Goal: Task Accomplishment & Management: Manage account settings

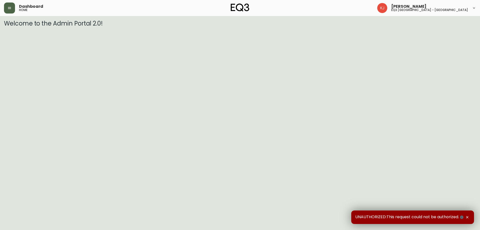
click at [6, 7] on button "button" at bounding box center [9, 8] width 11 height 11
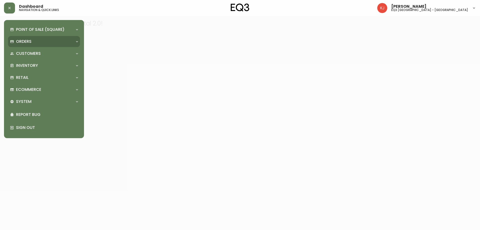
click at [28, 39] on p "Orders" at bounding box center [24, 42] width 16 height 6
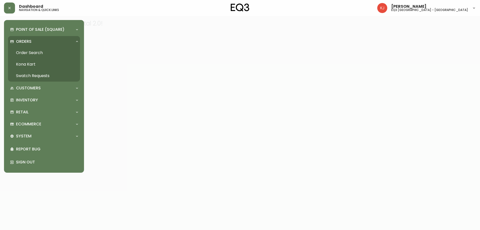
click at [36, 50] on link "Order Search" at bounding box center [44, 53] width 72 height 12
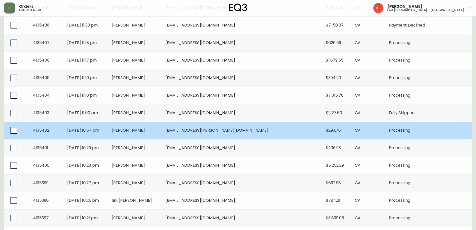
scroll to position [300, 0]
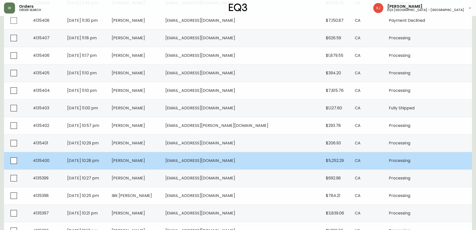
click at [292, 160] on td "[EMAIL_ADDRESS][DOMAIN_NAME]" at bounding box center [242, 161] width 161 height 18
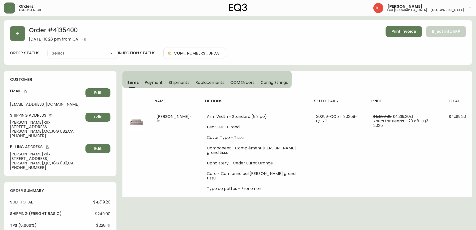
type input "Processing"
select select "PROCESSING"
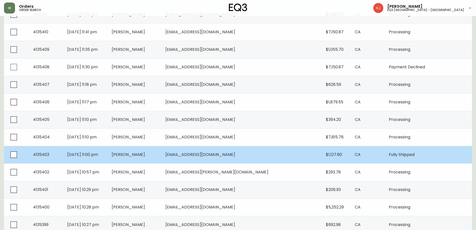
scroll to position [321, 0]
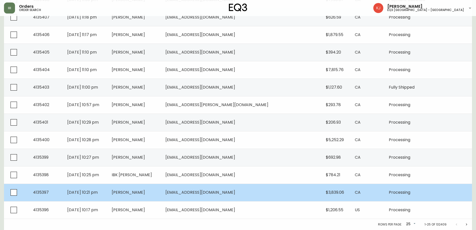
click at [235, 193] on span "[EMAIL_ADDRESS][DOMAIN_NAME]" at bounding box center [201, 192] width 70 height 6
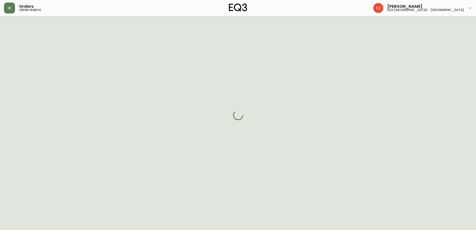
scroll to position [146, 0]
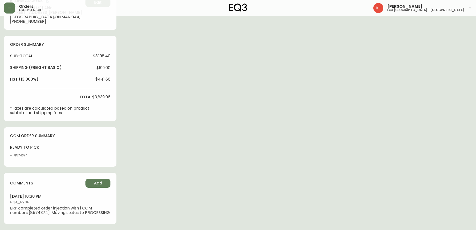
type input "Processing"
select select "PROCESSING"
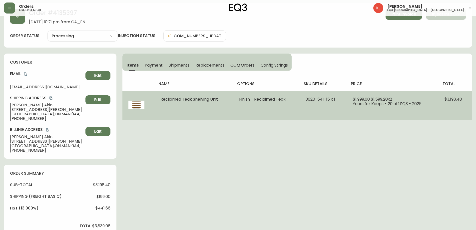
scroll to position [25, 0]
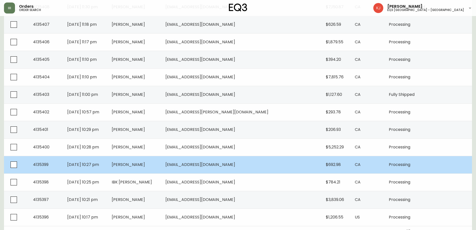
scroll to position [321, 0]
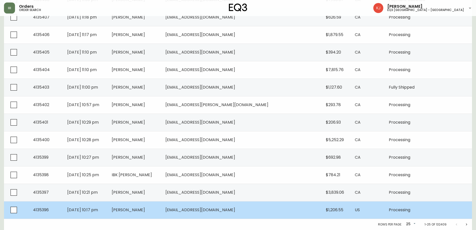
click at [162, 206] on td "[PERSON_NAME]" at bounding box center [135, 210] width 54 height 18
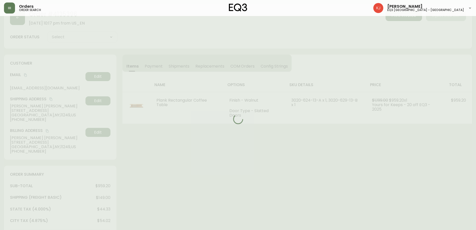
scroll to position [158, 0]
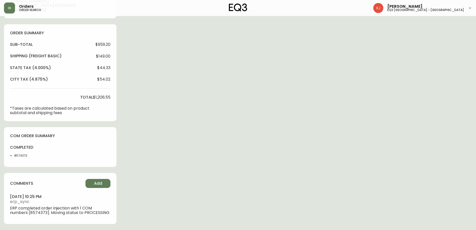
type input "Processing"
select select "PROCESSING"
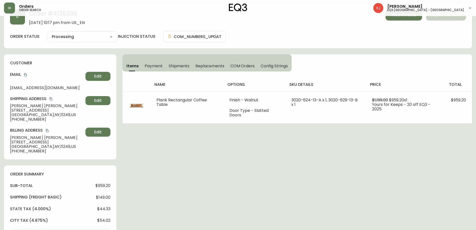
scroll to position [8, 0]
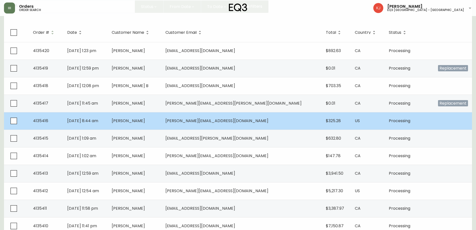
scroll to position [46, 0]
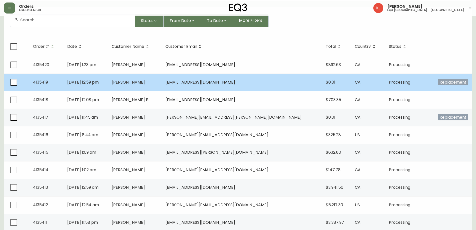
click at [260, 80] on td "[EMAIL_ADDRESS][DOMAIN_NAME]" at bounding box center [242, 83] width 161 height 18
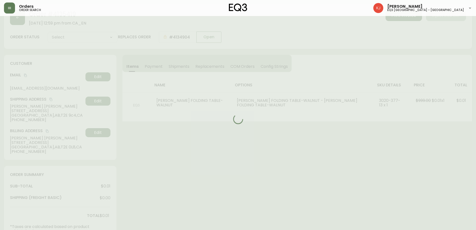
scroll to position [46, 0]
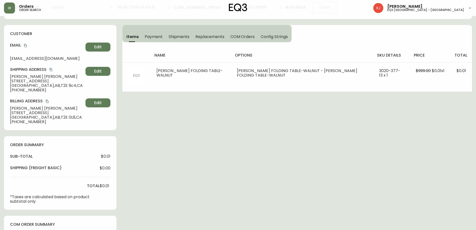
type input "Processing"
select select "PROCESSING"
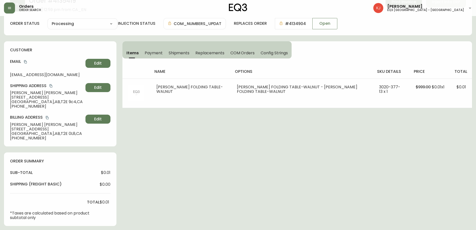
scroll to position [21, 0]
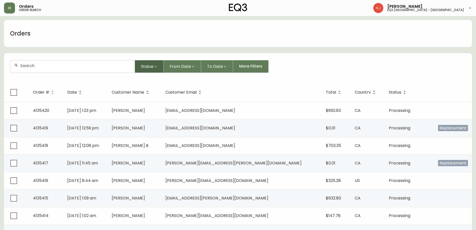
click at [143, 70] on button "Status" at bounding box center [149, 66] width 29 height 13
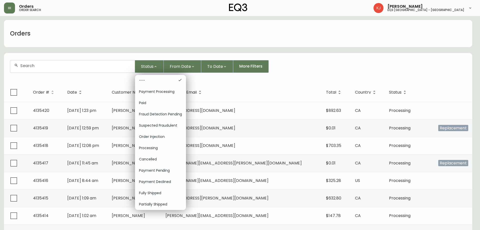
click at [333, 65] on div at bounding box center [240, 115] width 480 height 230
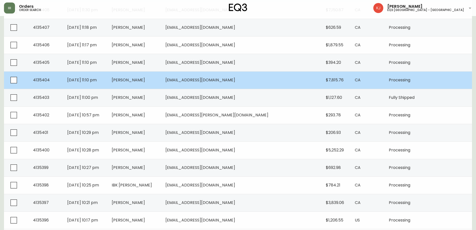
scroll to position [321, 0]
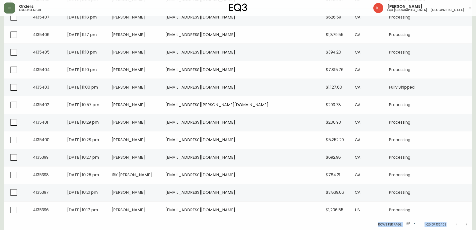
drag, startPoint x: 429, startPoint y: 202, endPoint x: 468, endPoint y: 220, distance: 42.9
click at [470, 224] on button "Next page" at bounding box center [467, 224] width 10 height 10
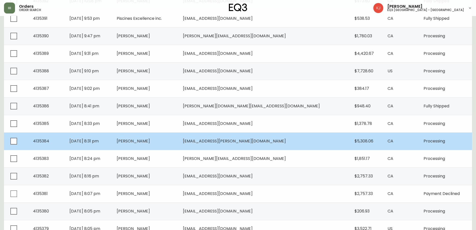
scroll to position [171, 0]
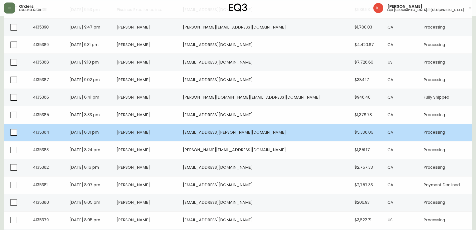
click at [179, 137] on td "[PERSON_NAME]" at bounding box center [146, 133] width 66 height 18
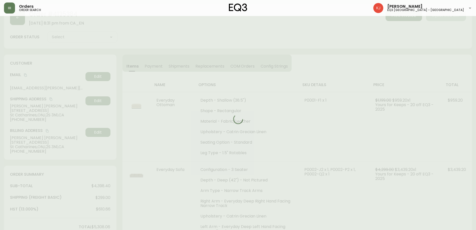
scroll to position [146, 0]
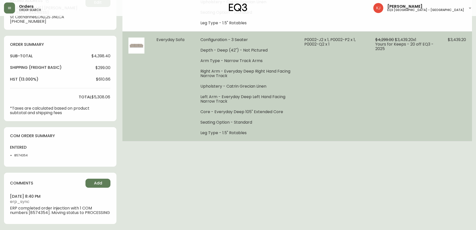
type input "Processing"
select select "PROCESSING"
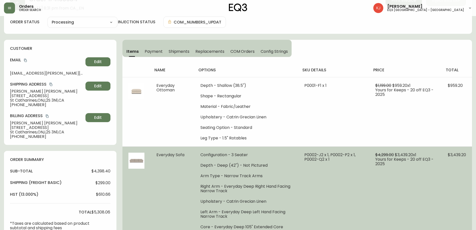
scroll to position [21, 0]
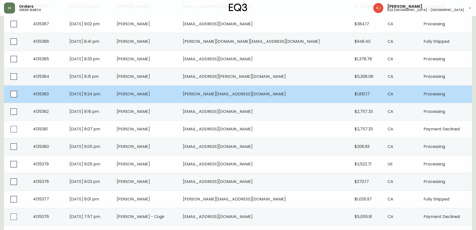
scroll to position [321, 0]
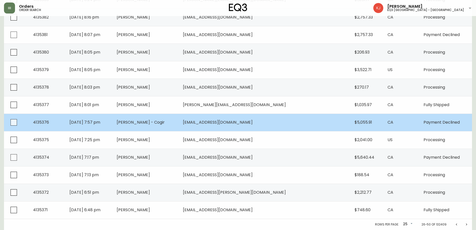
click at [281, 129] on td "[EMAIL_ADDRESS][DOMAIN_NAME]" at bounding box center [265, 123] width 172 height 18
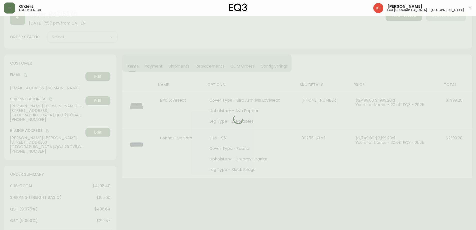
scroll to position [120, 0]
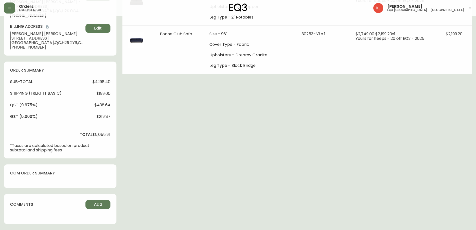
type input "Payment Pending"
select select "PAYMENT_PENDING"
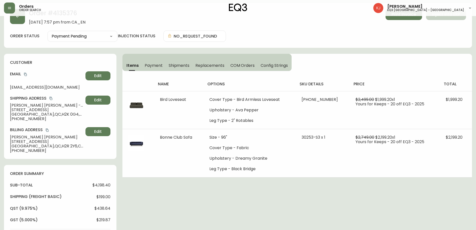
scroll to position [25, 0]
